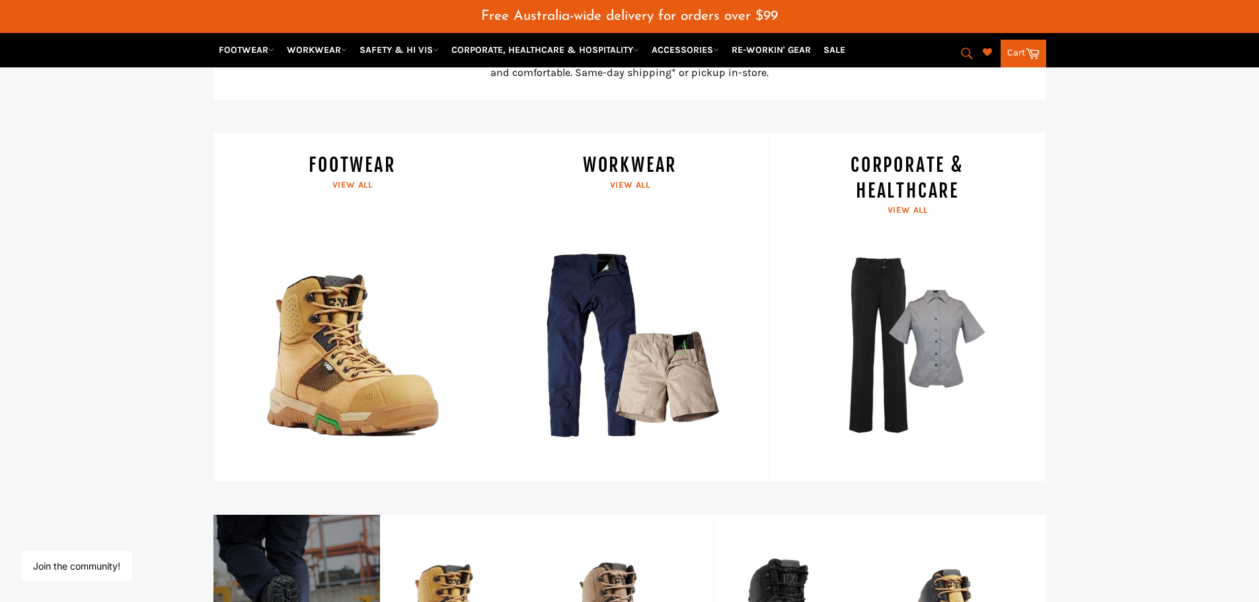
scroll to position [627, 0]
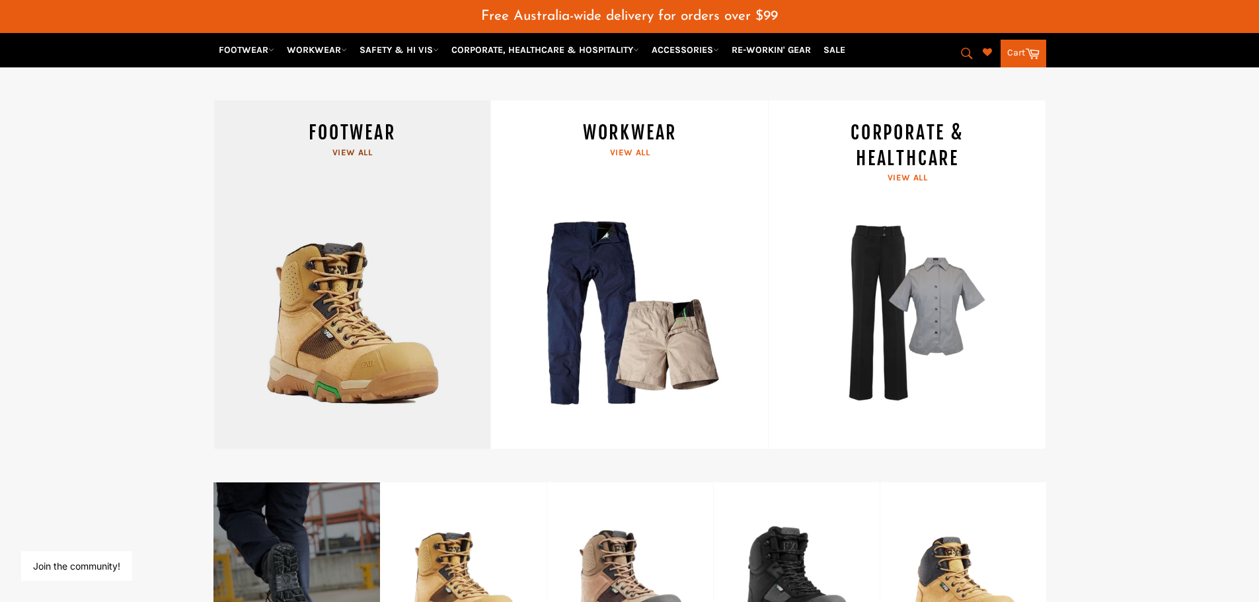
click at [353, 155] on link "FOOTWEAR View all" at bounding box center [353, 274] width 278 height 349
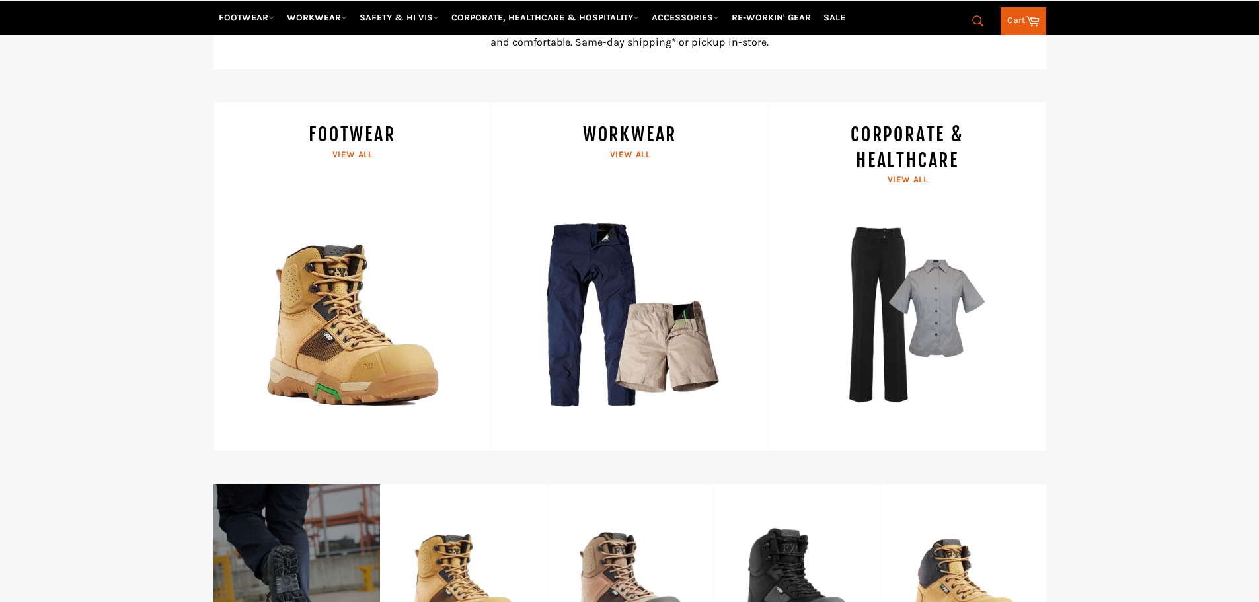
scroll to position [625, 0]
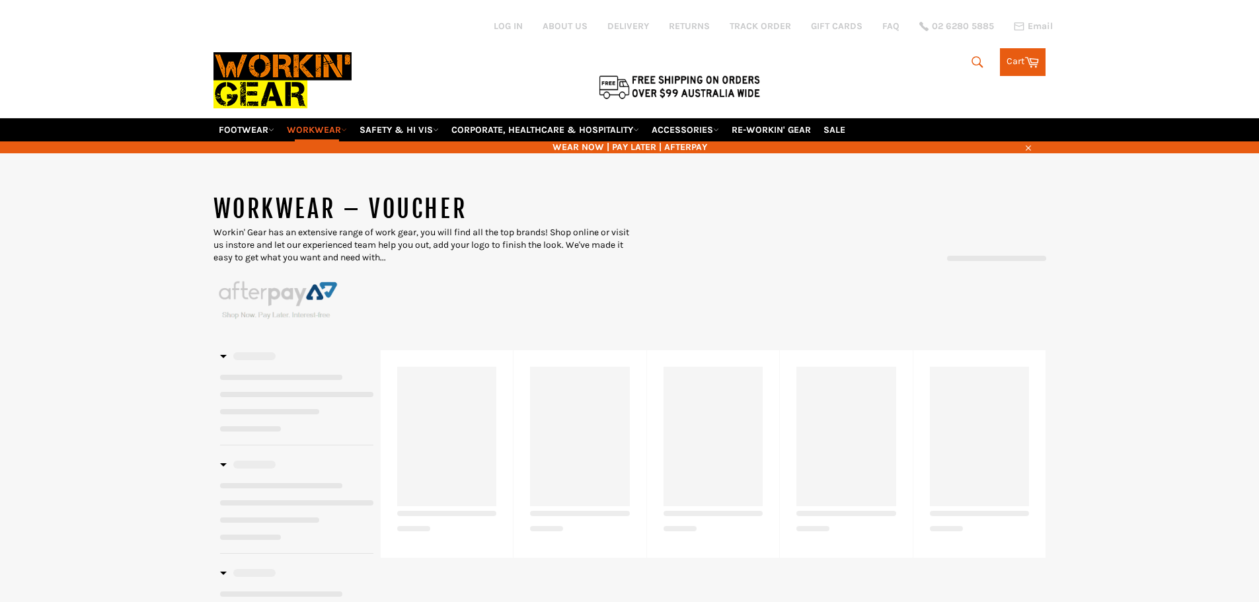
select select "******"
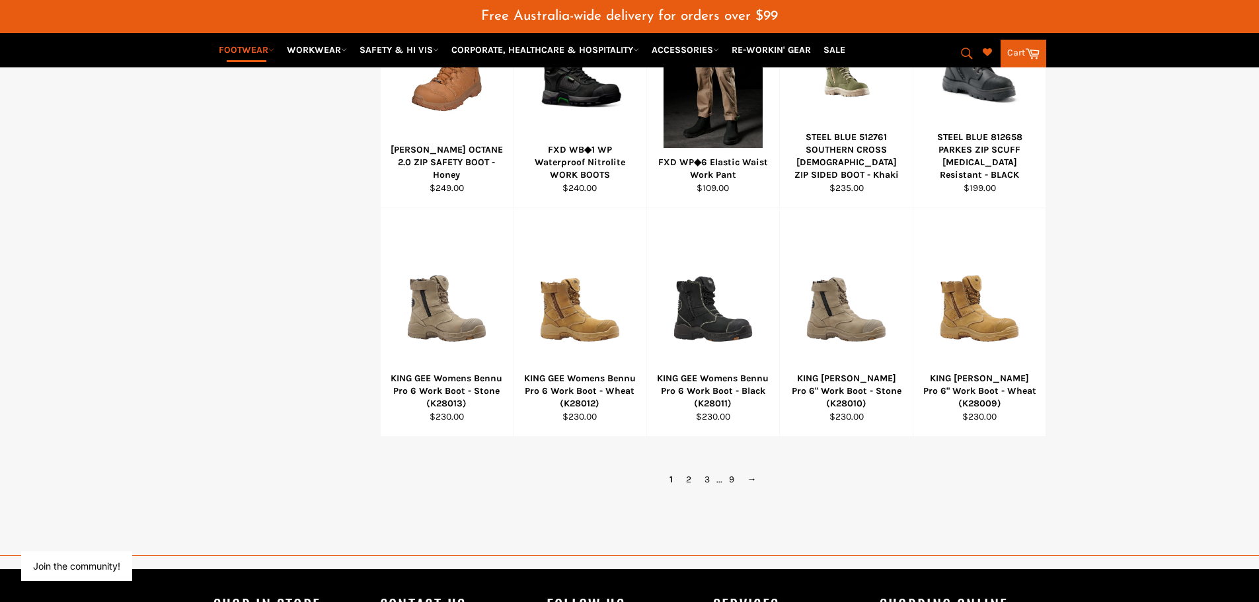
scroll to position [859, 0]
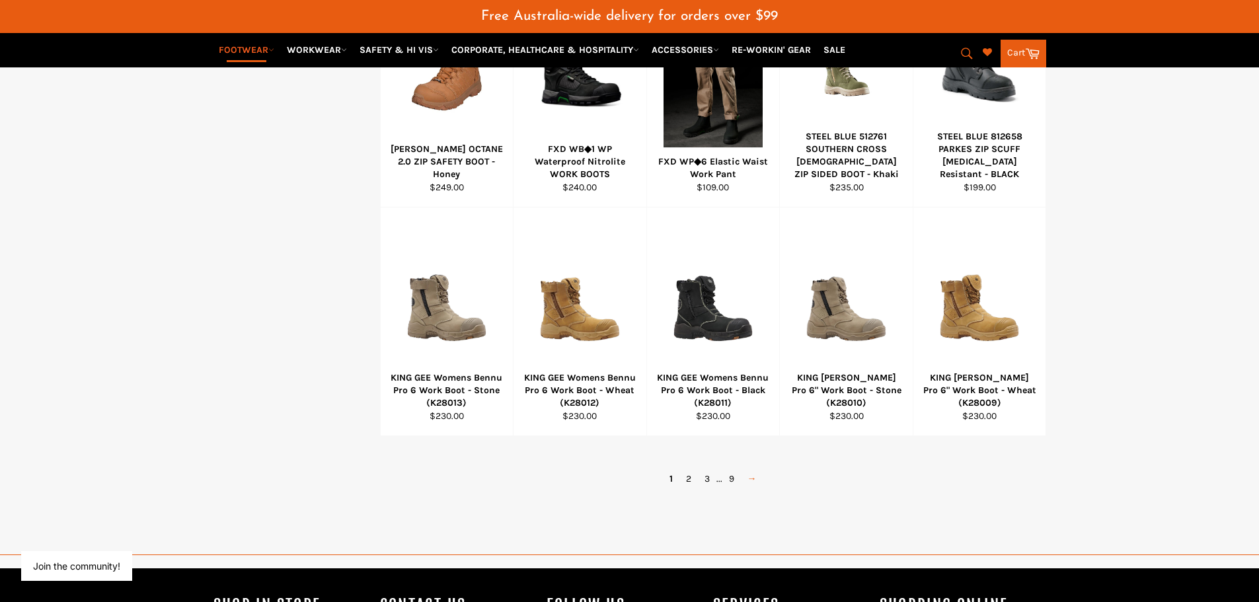
click at [753, 479] on link "→" at bounding box center [752, 478] width 22 height 19
